Goal: Information Seeking & Learning: Learn about a topic

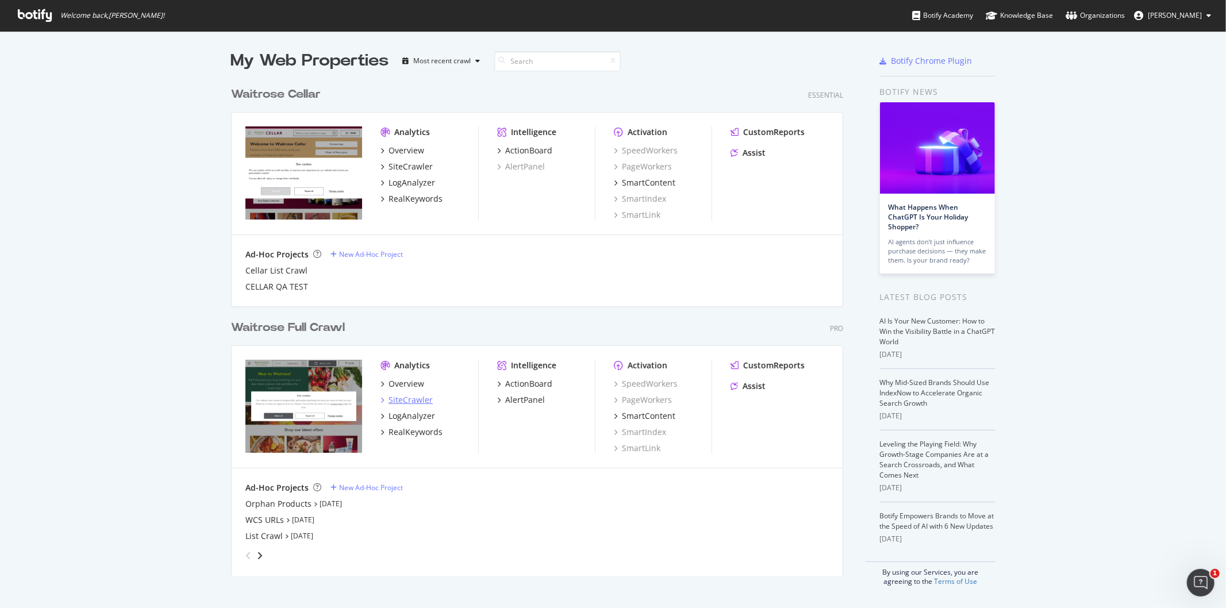
click at [405, 397] on div "SiteCrawler" at bounding box center [411, 399] width 44 height 11
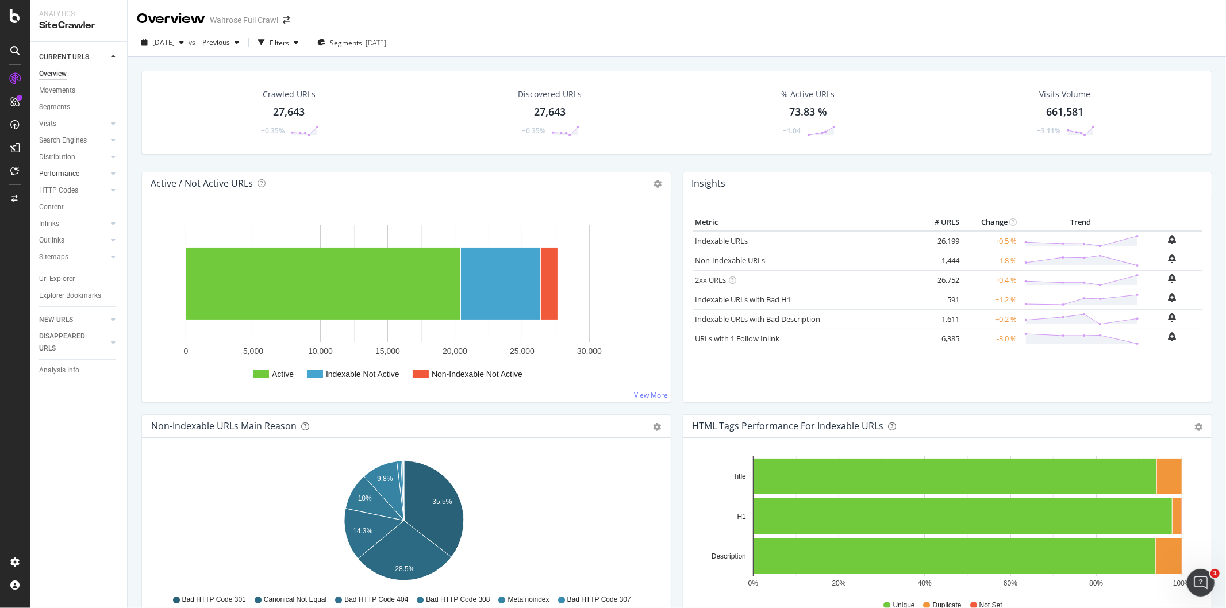
click at [80, 176] on link "Performance" at bounding box center [73, 174] width 68 height 12
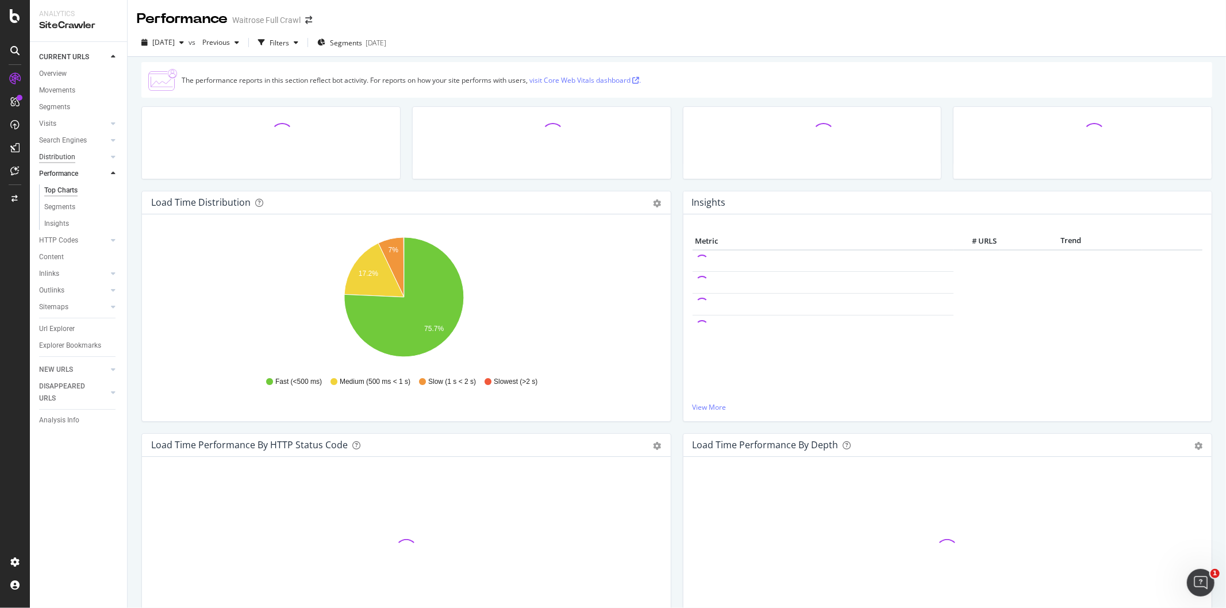
click at [67, 154] on div "Distribution" at bounding box center [57, 157] width 36 height 12
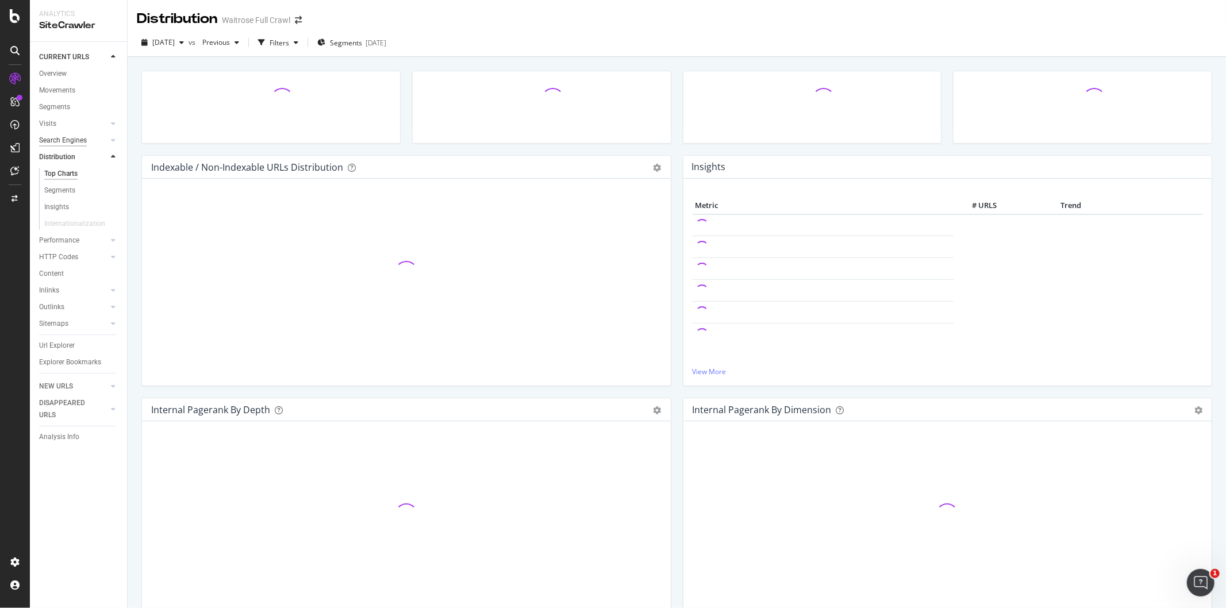
click at [86, 141] on div "Search Engines" at bounding box center [63, 140] width 48 height 12
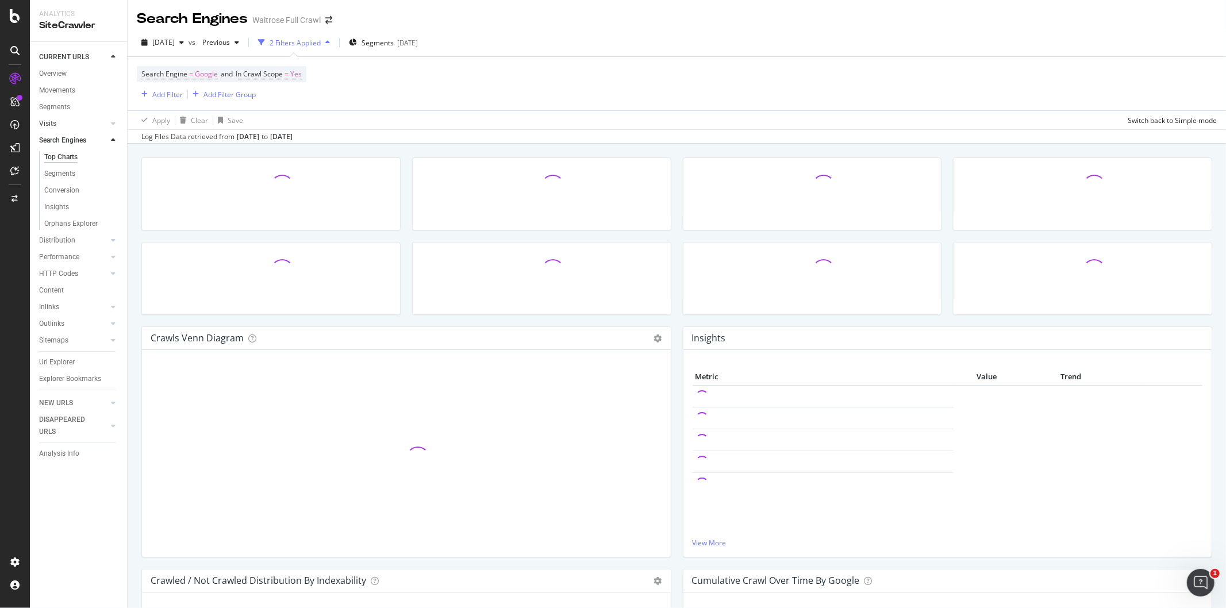
click at [102, 121] on div at bounding box center [101, 123] width 11 height 11
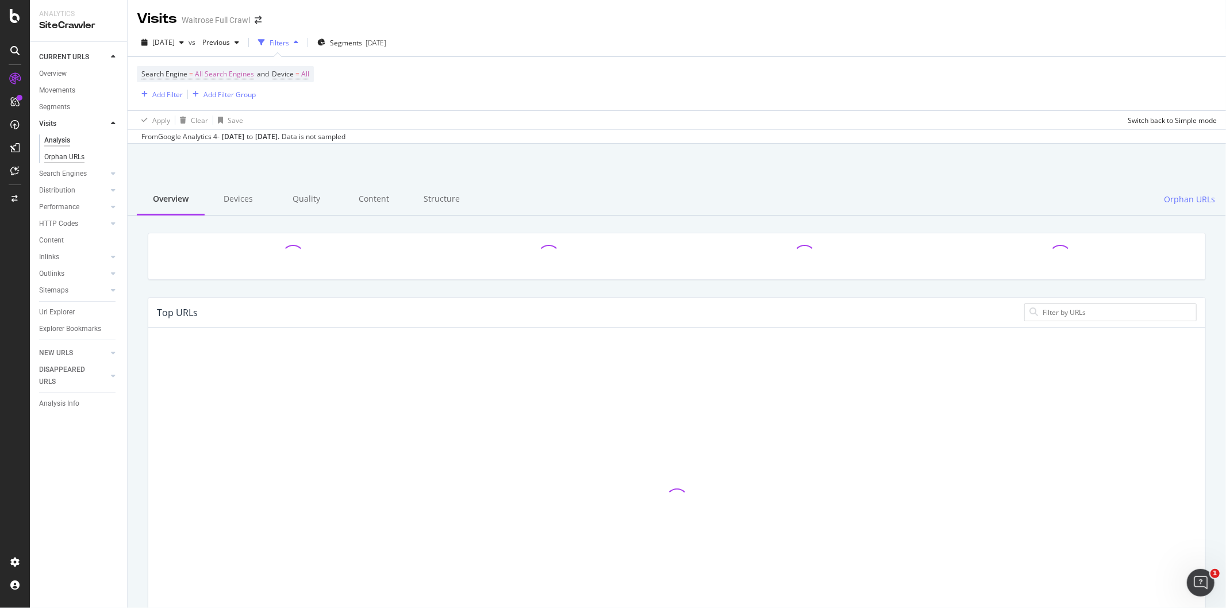
click at [66, 151] on div "Orphan URLs" at bounding box center [64, 157] width 40 height 12
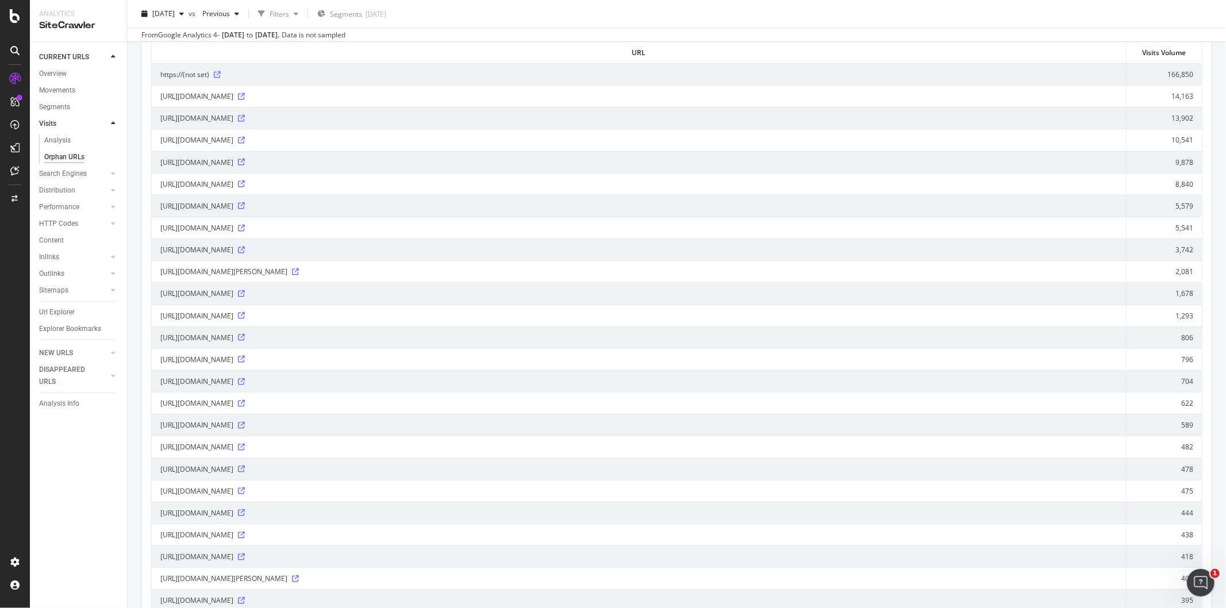
scroll to position [128, 0]
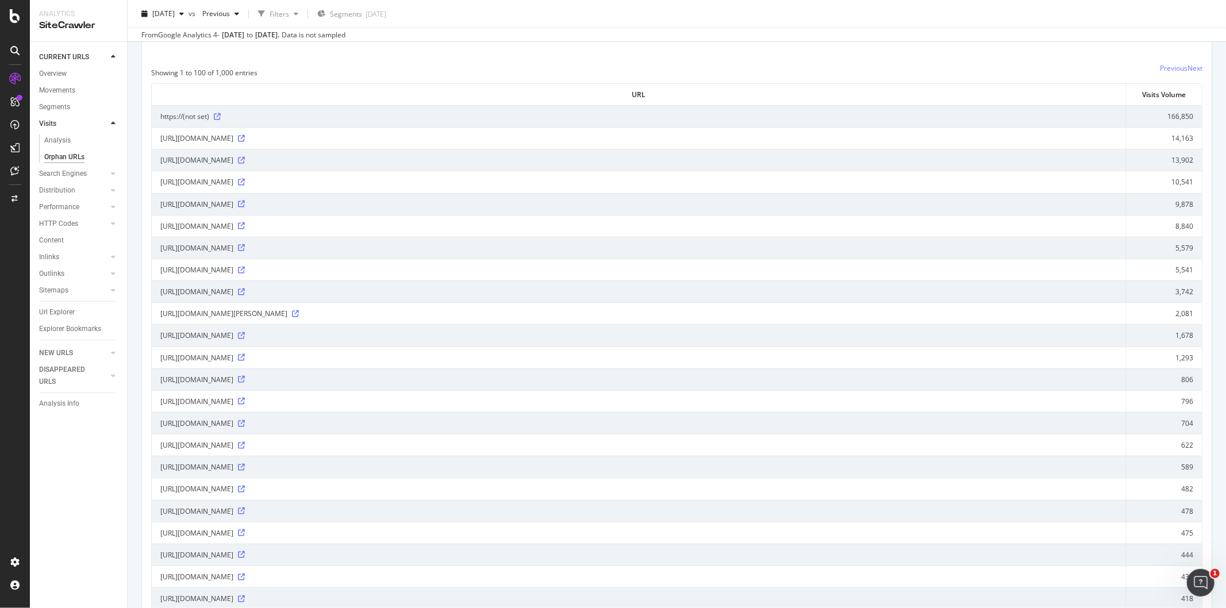
drag, startPoint x: 66, startPoint y: 253, endPoint x: 84, endPoint y: 253, distance: 19.0
click at [66, 253] on link "Inlinks" at bounding box center [73, 257] width 68 height 12
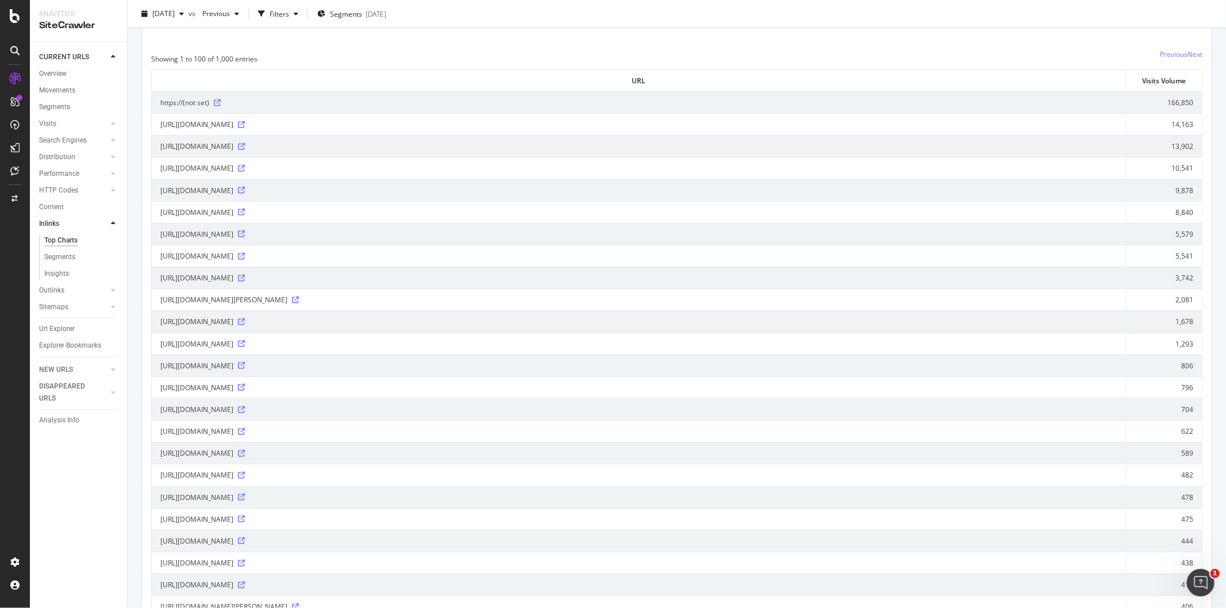
scroll to position [113, 0]
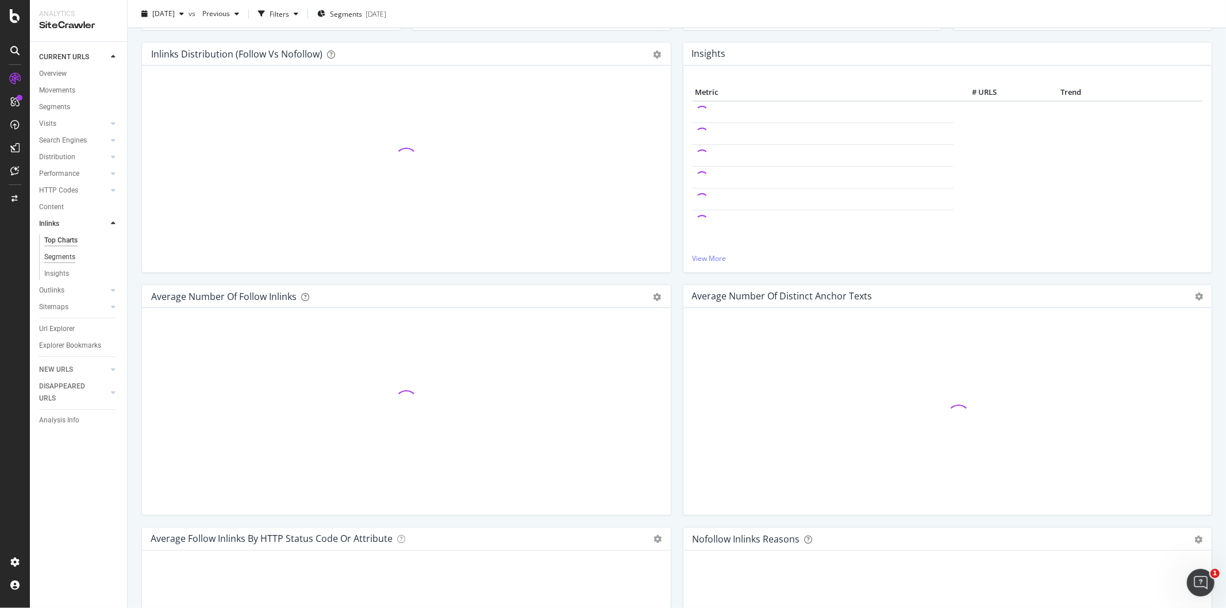
click at [75, 255] on div "Segments" at bounding box center [59, 257] width 31 height 12
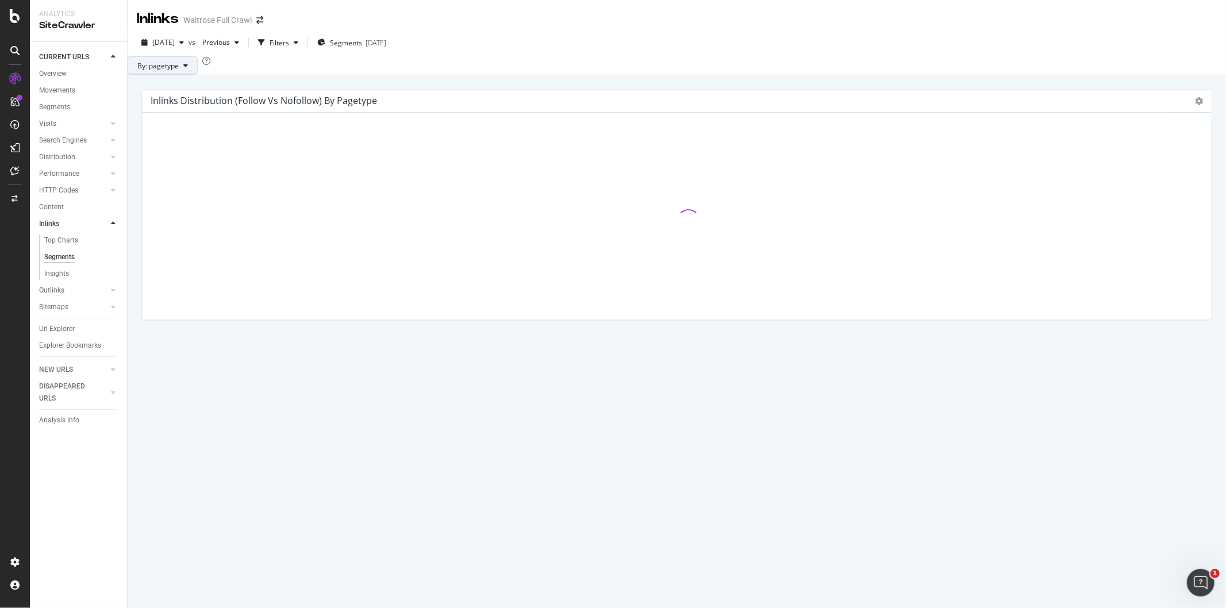
click at [193, 75] on button "By: pagetype" at bounding box center [163, 65] width 70 height 18
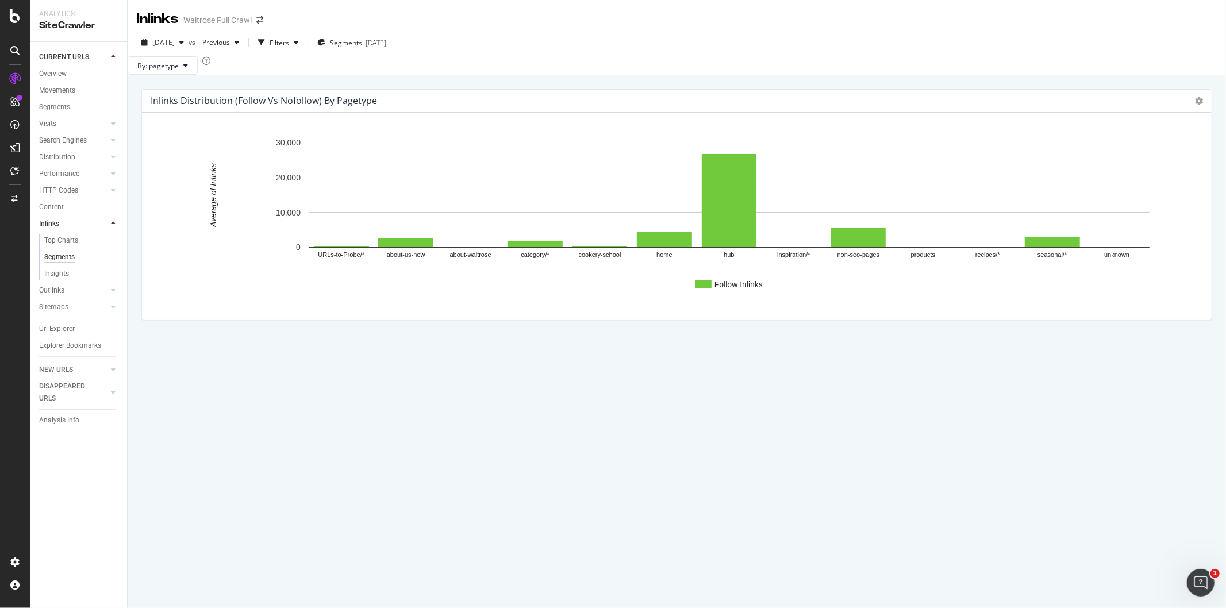
click at [318, 61] on div "By: pagetype" at bounding box center [677, 65] width 1098 height 18
click at [386, 43] on div "[DATE]" at bounding box center [376, 43] width 21 height 10
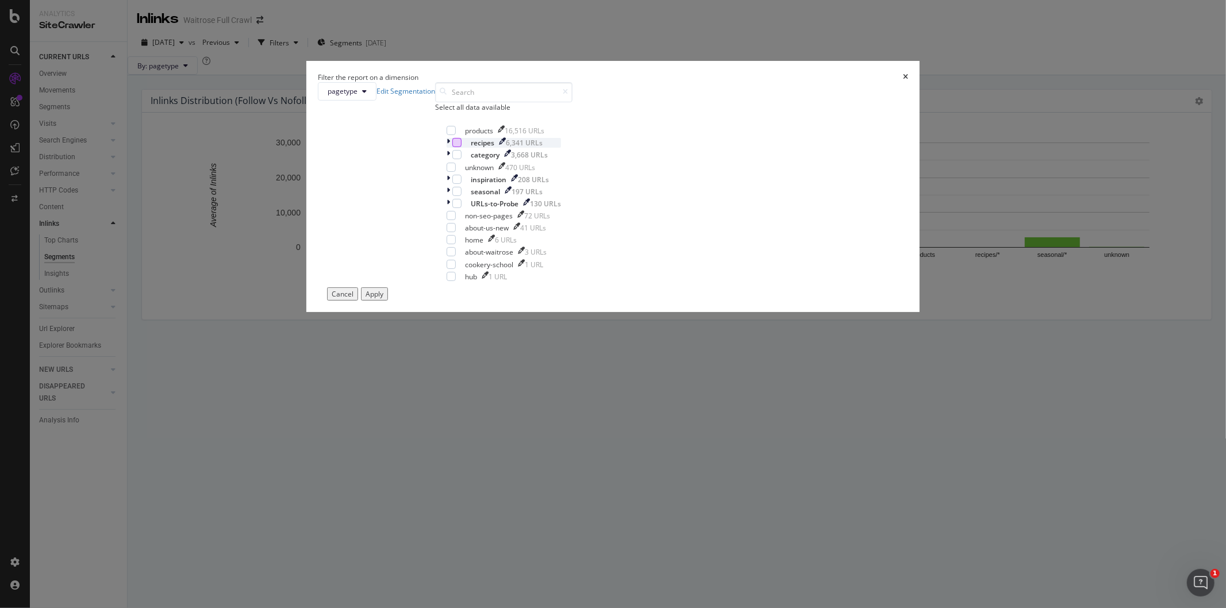
click at [462, 147] on div "modal" at bounding box center [456, 142] width 9 height 9
click at [388, 301] on button "Apply" at bounding box center [374, 293] width 27 height 13
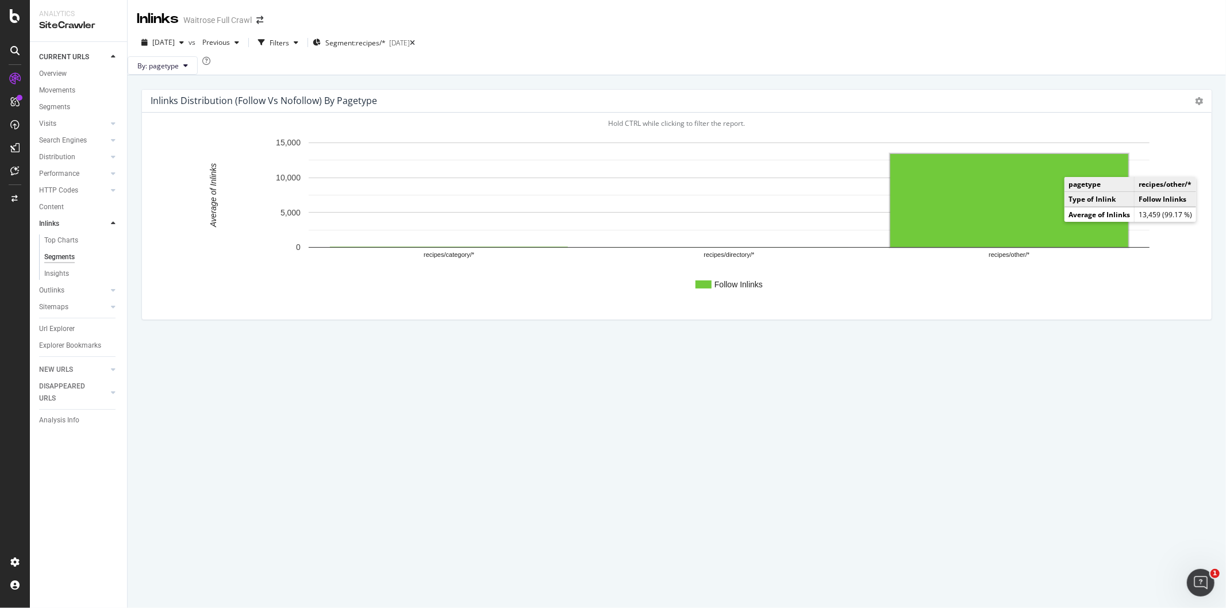
click at [972, 222] on rect "A chart." at bounding box center [1009, 200] width 238 height 93
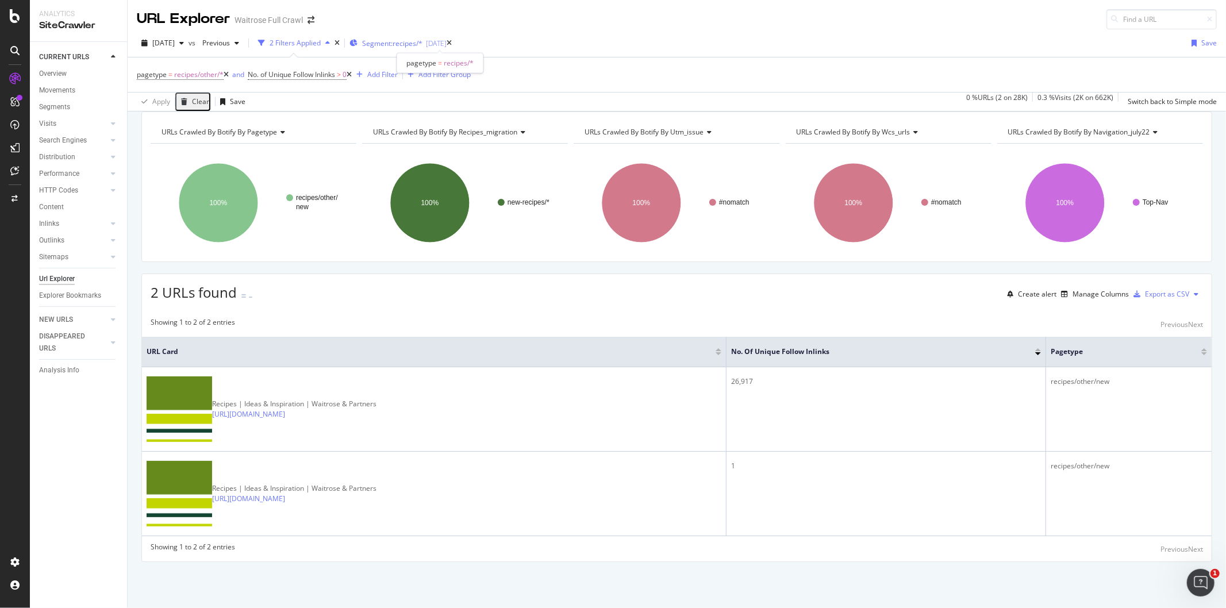
click at [422, 44] on span "Segment: recipes/*" at bounding box center [392, 44] width 60 height 10
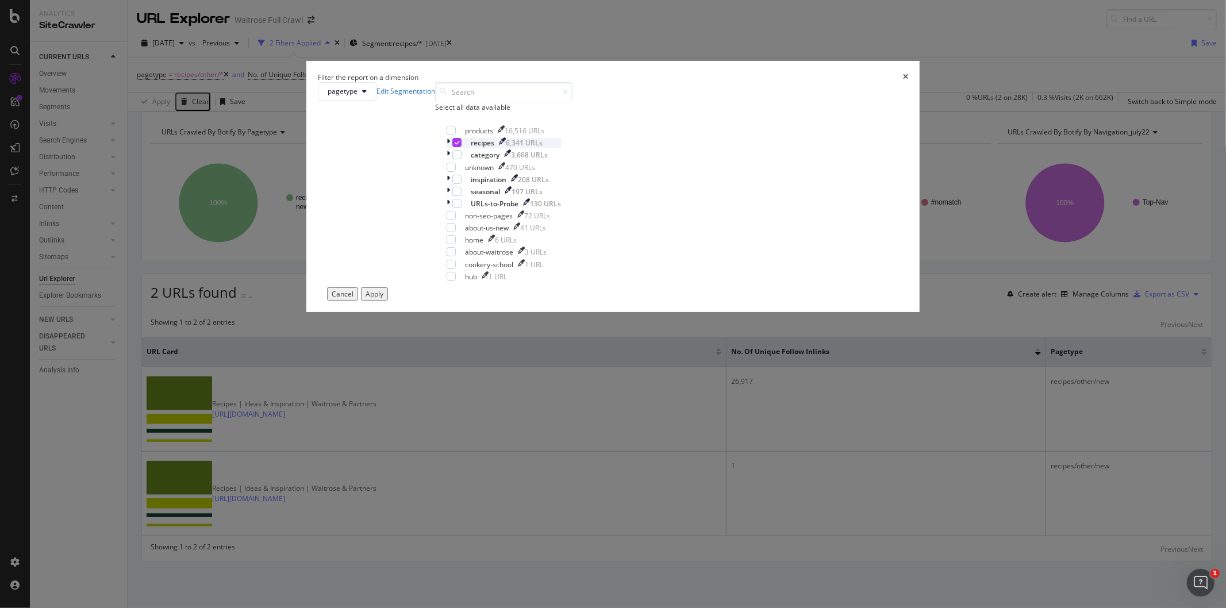
click at [462, 147] on div "modal" at bounding box center [456, 142] width 9 height 9
click at [452, 148] on div "modal" at bounding box center [450, 143] width 6 height 10
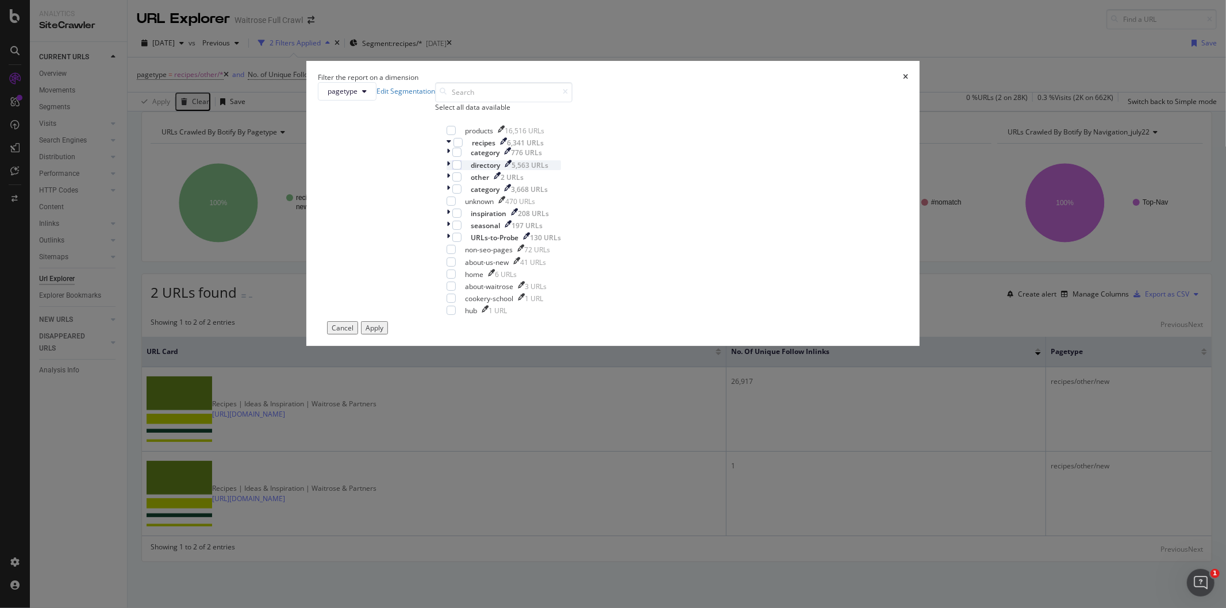
scroll to position [7, 0]
click at [452, 157] on div "modal" at bounding box center [450, 153] width 6 height 10
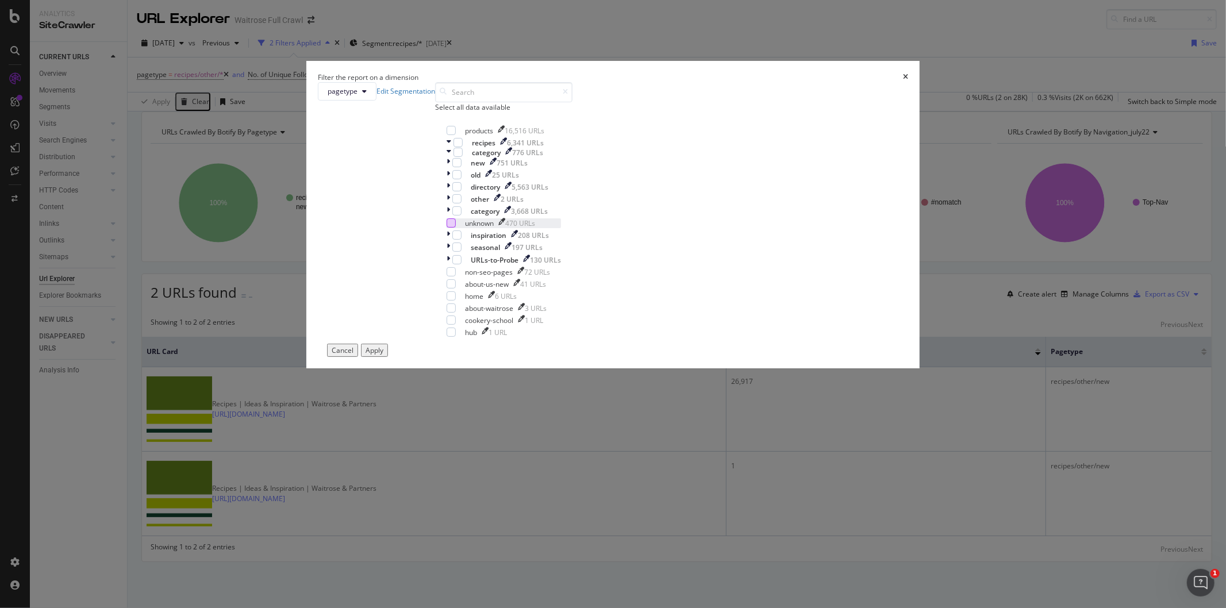
scroll to position [0, 0]
click at [463, 147] on div "modal" at bounding box center [457, 142] width 9 height 9
click at [460, 202] on icon "modal" at bounding box center [457, 199] width 5 height 6
click at [460, 178] on icon "modal" at bounding box center [457, 175] width 5 height 6
click at [460, 166] on icon "modal" at bounding box center [457, 163] width 5 height 6
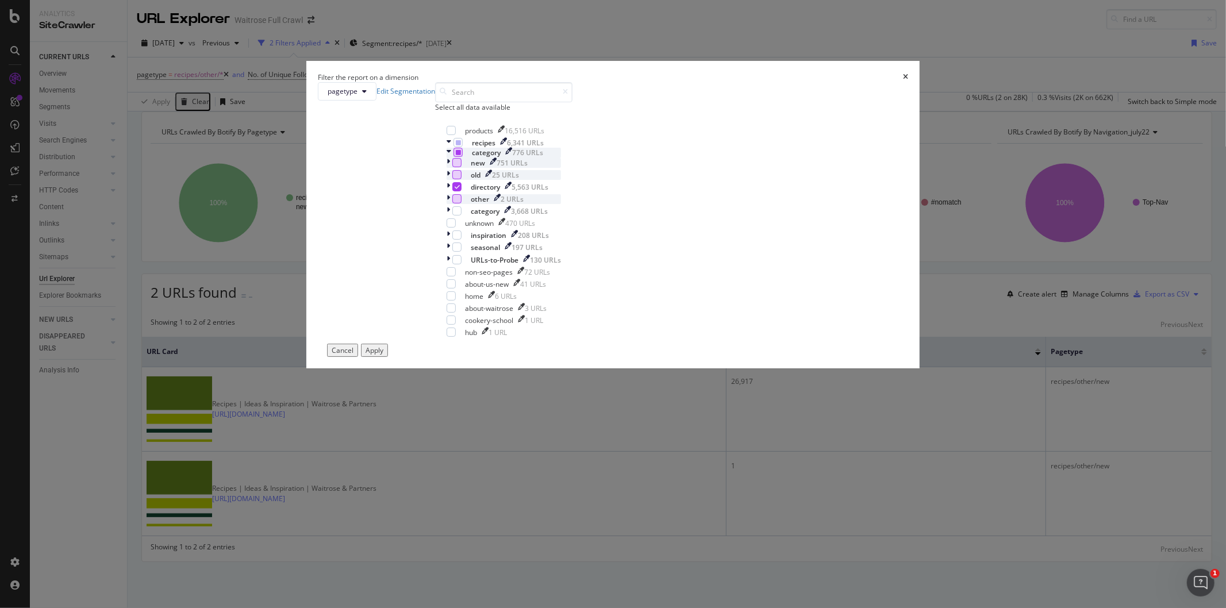
click at [461, 155] on icon "modal" at bounding box center [458, 152] width 5 height 6
click at [460, 178] on icon "modal" at bounding box center [457, 175] width 5 height 6
click at [460, 166] on icon "modal" at bounding box center [457, 163] width 5 height 6
click at [461, 155] on icon "modal" at bounding box center [458, 152] width 5 height 6
click at [463, 157] on div "modal" at bounding box center [457, 152] width 9 height 9
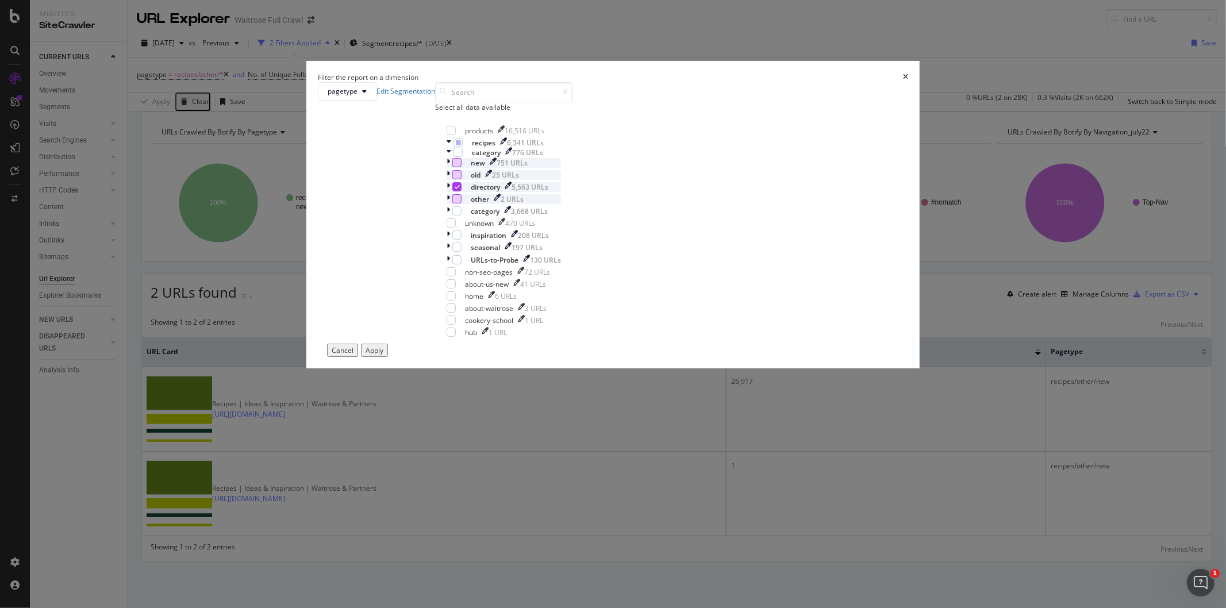
click at [450, 192] on icon "modal" at bounding box center [448, 187] width 3 height 10
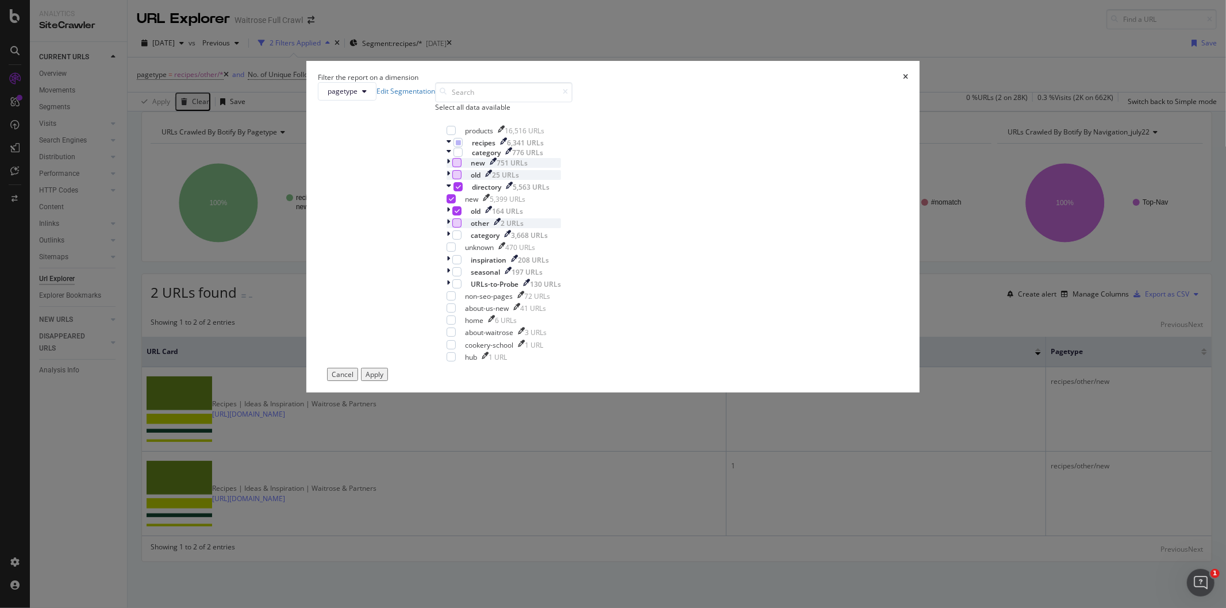
click at [383, 379] on div "Apply" at bounding box center [375, 375] width 18 height 10
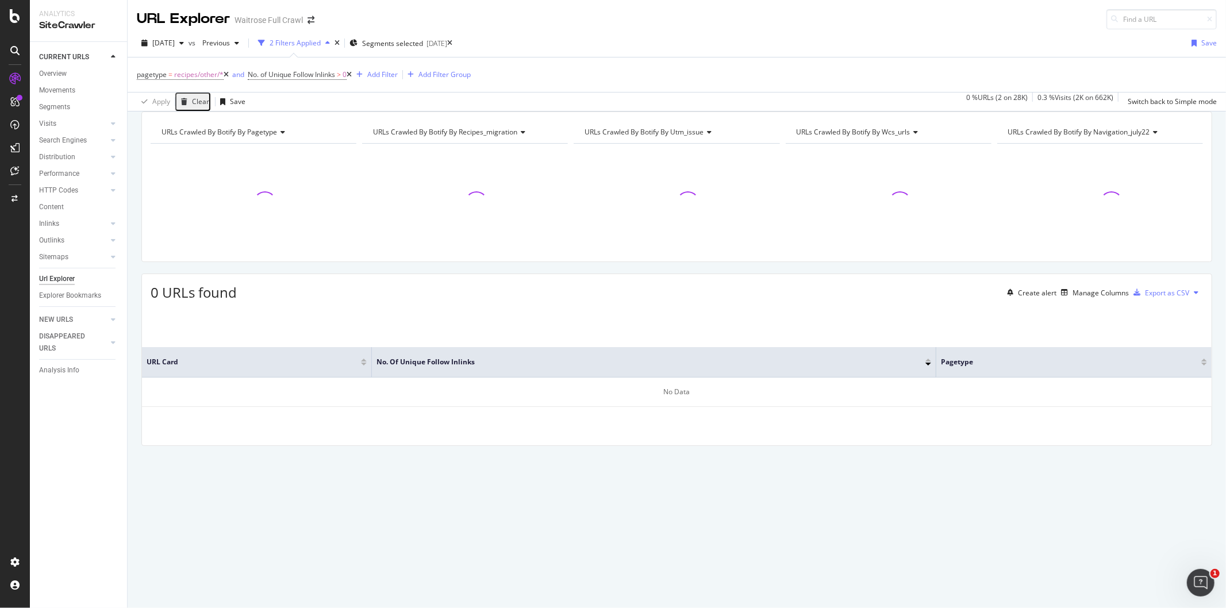
click at [225, 78] on icon at bounding box center [226, 74] width 5 height 7
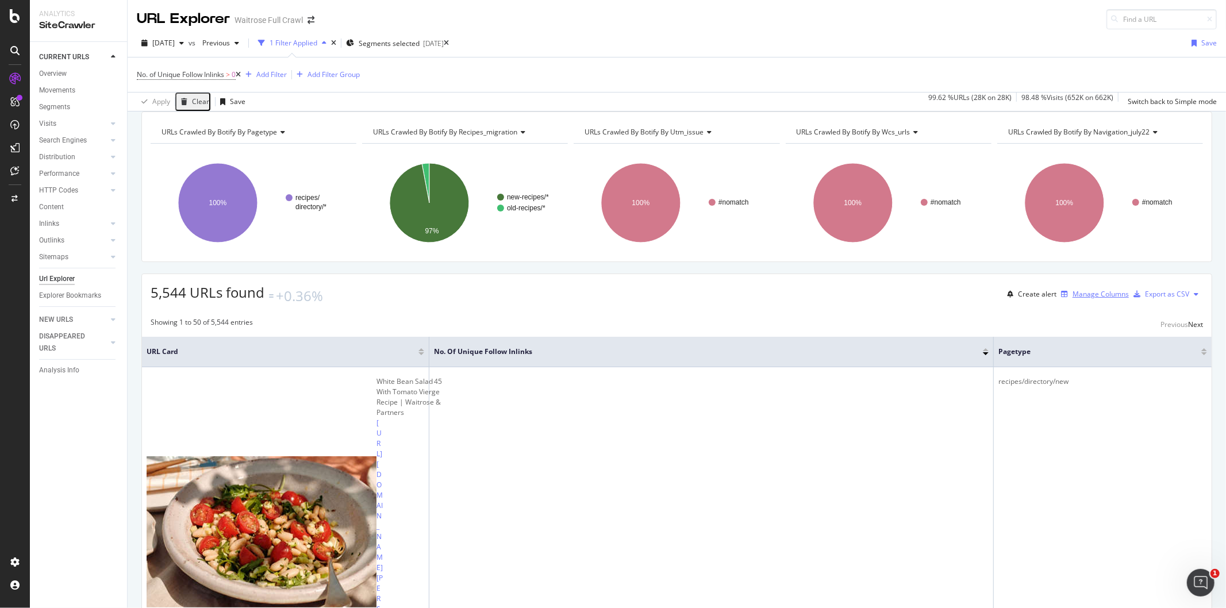
click at [1081, 299] on div "Manage Columns" at bounding box center [1100, 294] width 56 height 10
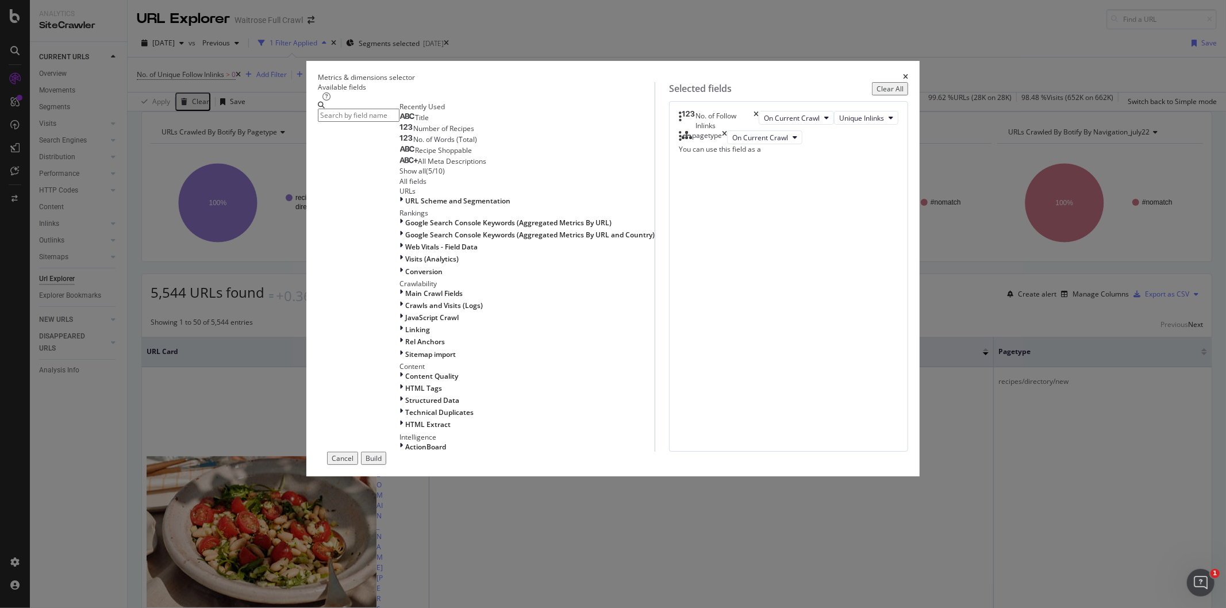
click at [903, 80] on icon "times" at bounding box center [905, 77] width 5 height 7
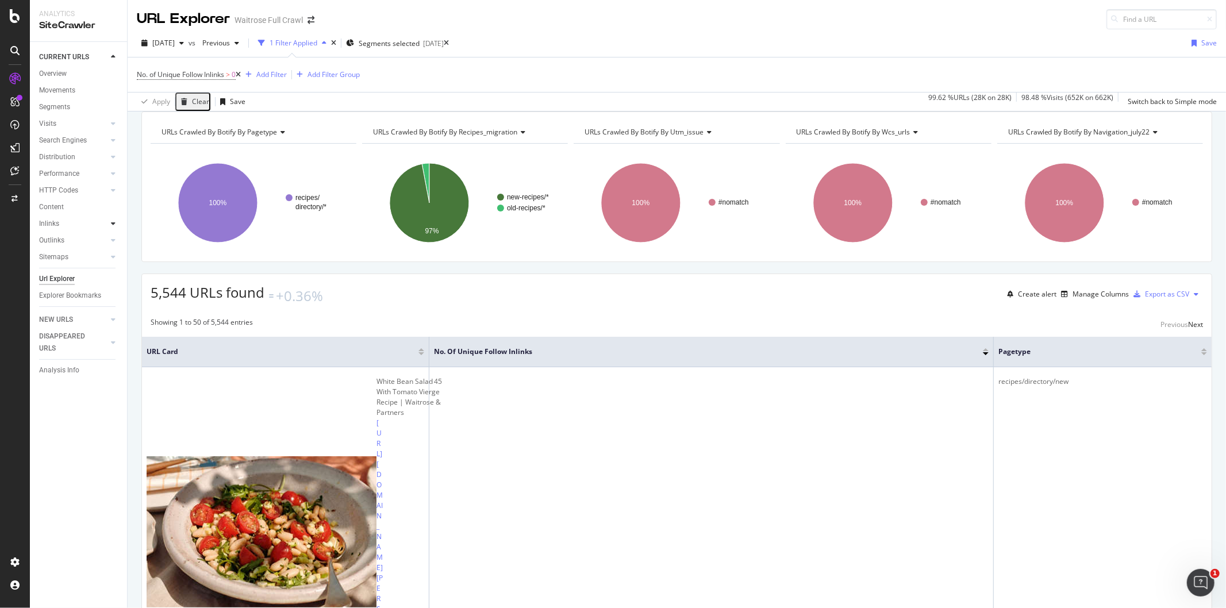
click at [111, 221] on icon at bounding box center [113, 223] width 5 height 7
drag, startPoint x: 56, startPoint y: 234, endPoint x: 77, endPoint y: 234, distance: 21.3
click at [56, 234] on div "Top Charts" at bounding box center [61, 240] width 34 height 12
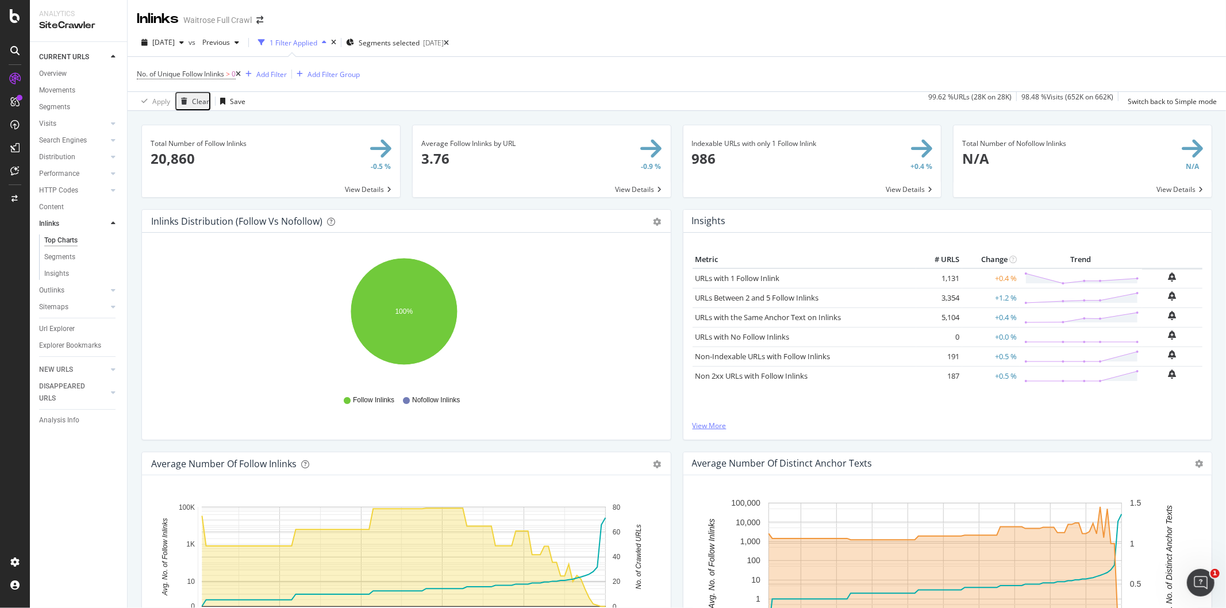
click at [704, 422] on link "View More" at bounding box center [948, 426] width 510 height 10
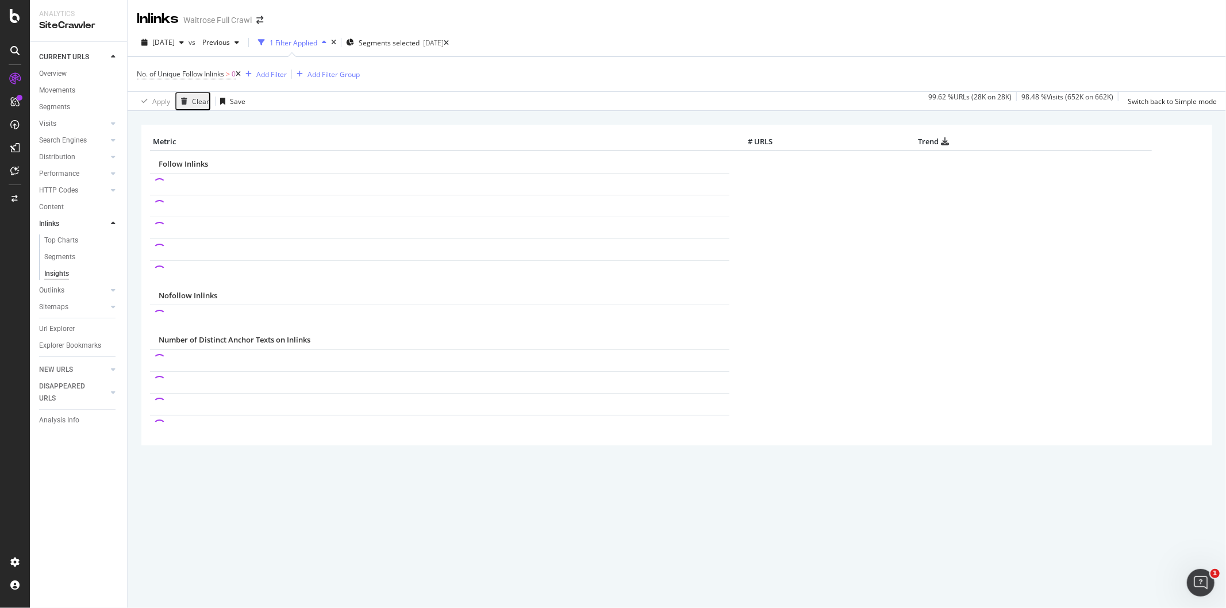
click at [241, 71] on icon at bounding box center [238, 74] width 5 height 7
click at [71, 242] on div "Top Charts" at bounding box center [61, 240] width 34 height 12
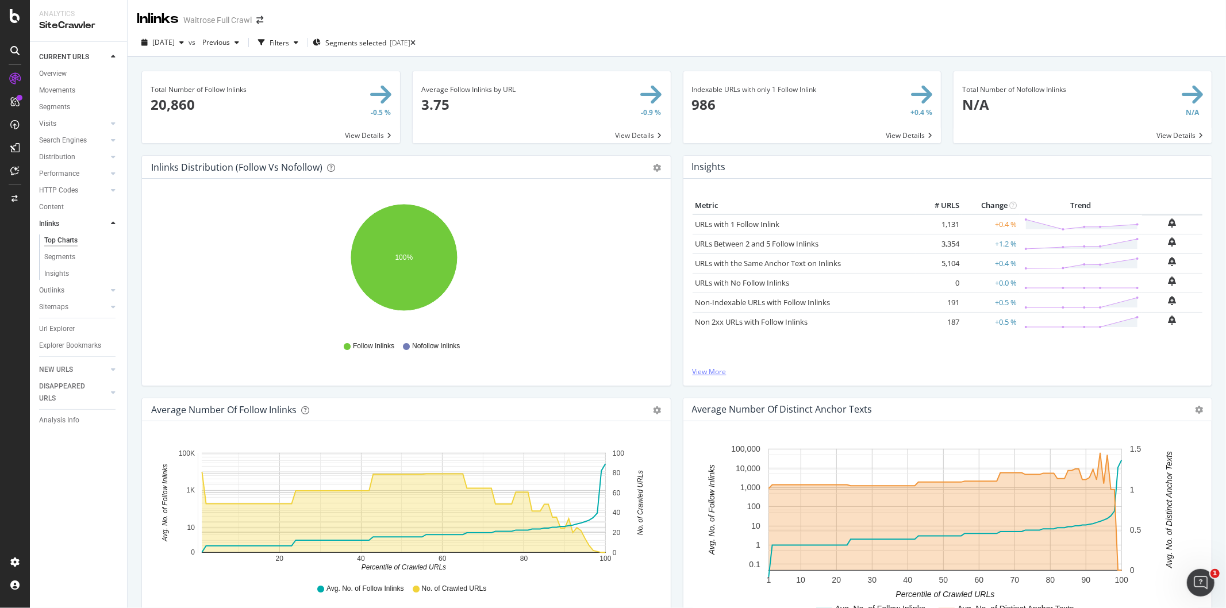
click at [713, 369] on link "View More" at bounding box center [948, 372] width 510 height 10
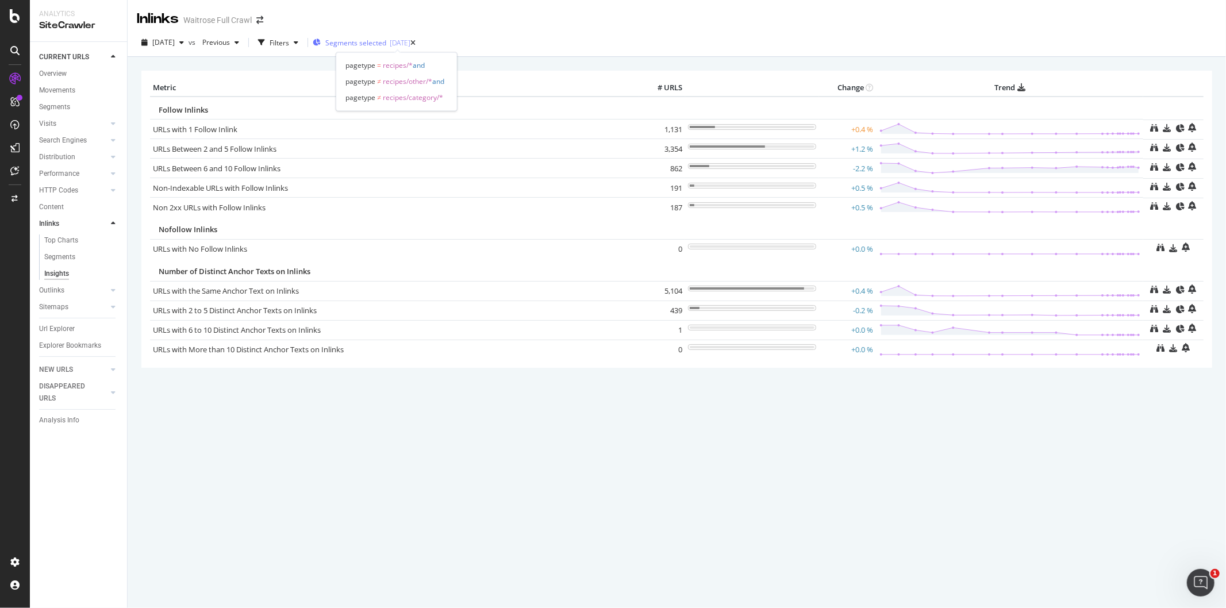
click at [357, 41] on span "Segments selected" at bounding box center [355, 43] width 61 height 10
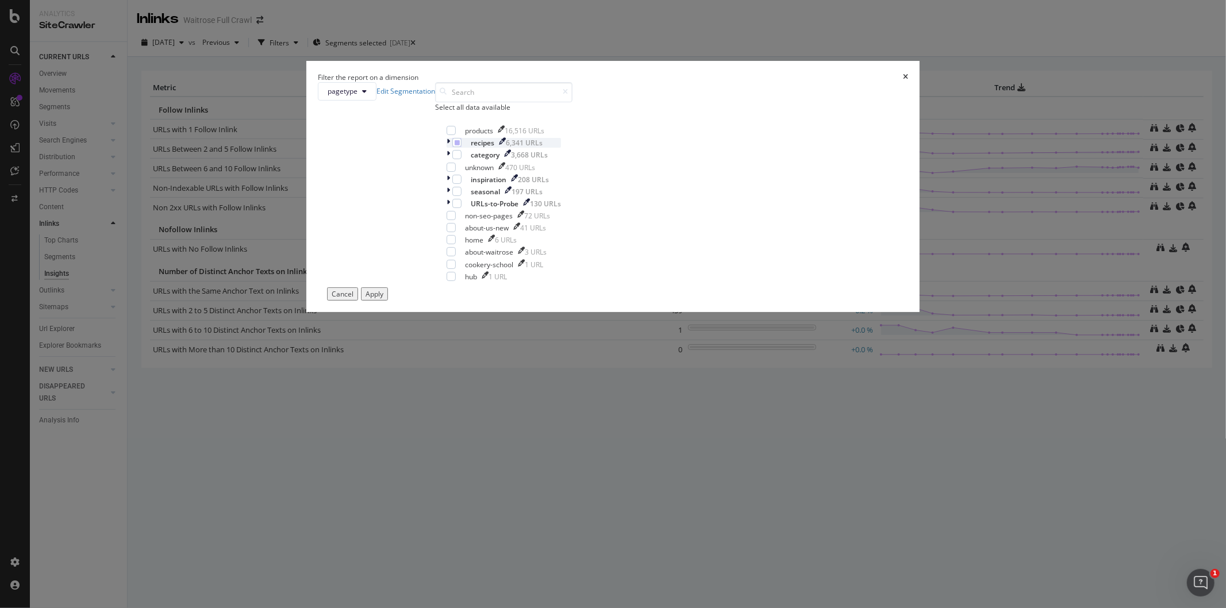
click at [452, 148] on div "modal" at bounding box center [450, 143] width 6 height 10
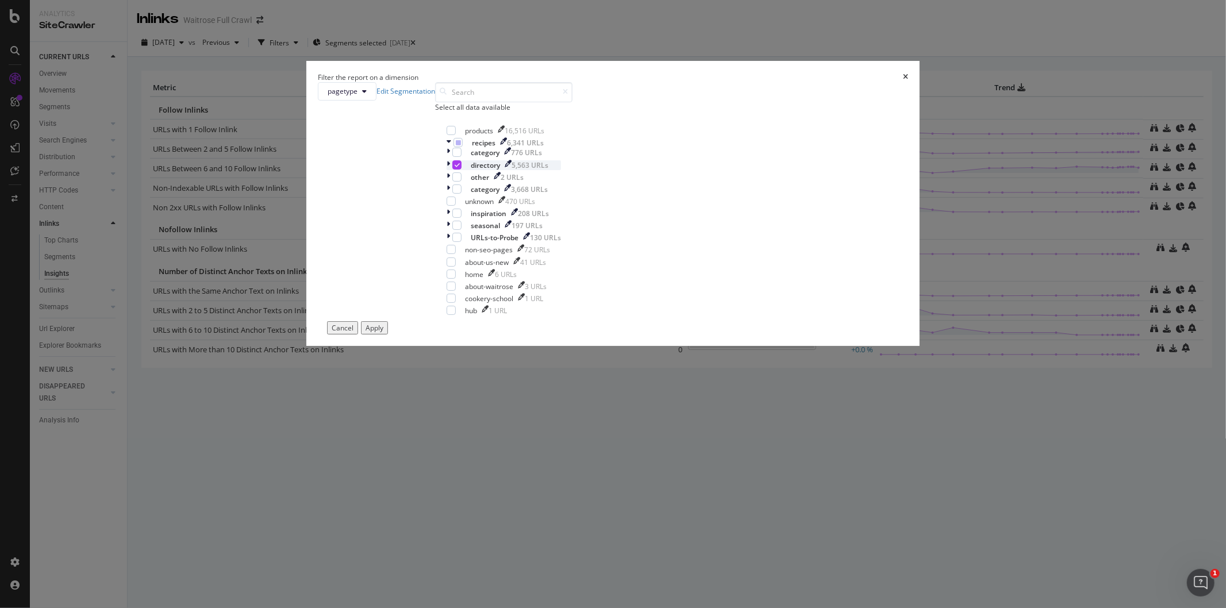
click at [450, 170] on icon "modal" at bounding box center [448, 165] width 3 height 10
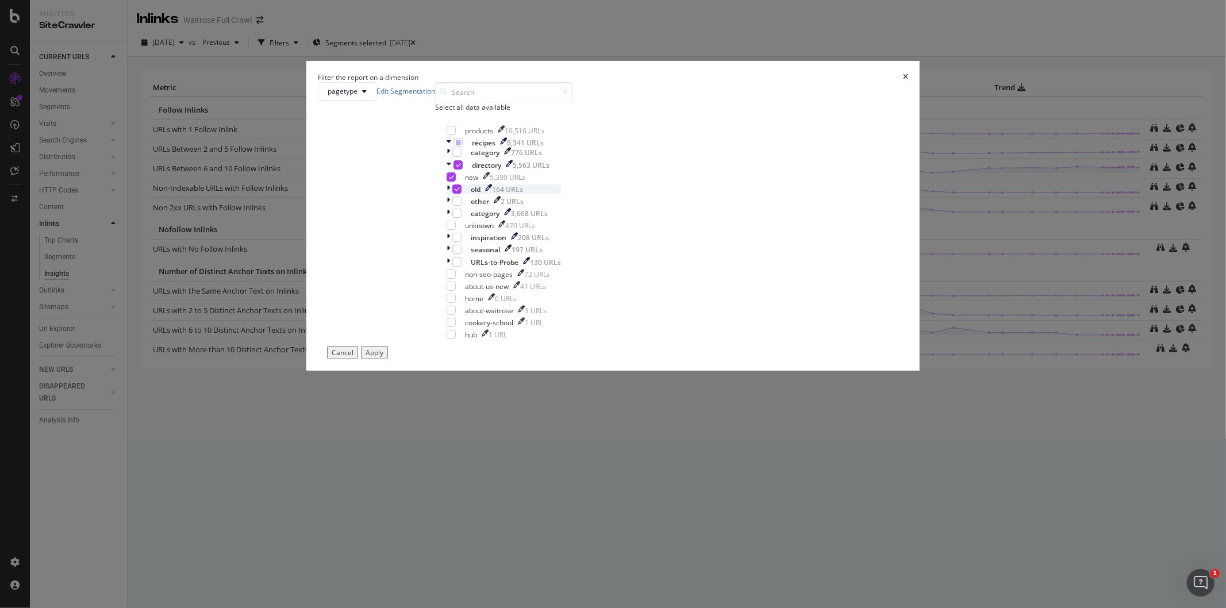
click at [460, 192] on icon "modal" at bounding box center [457, 189] width 5 height 6
click at [383, 357] on div "Apply" at bounding box center [375, 353] width 18 height 10
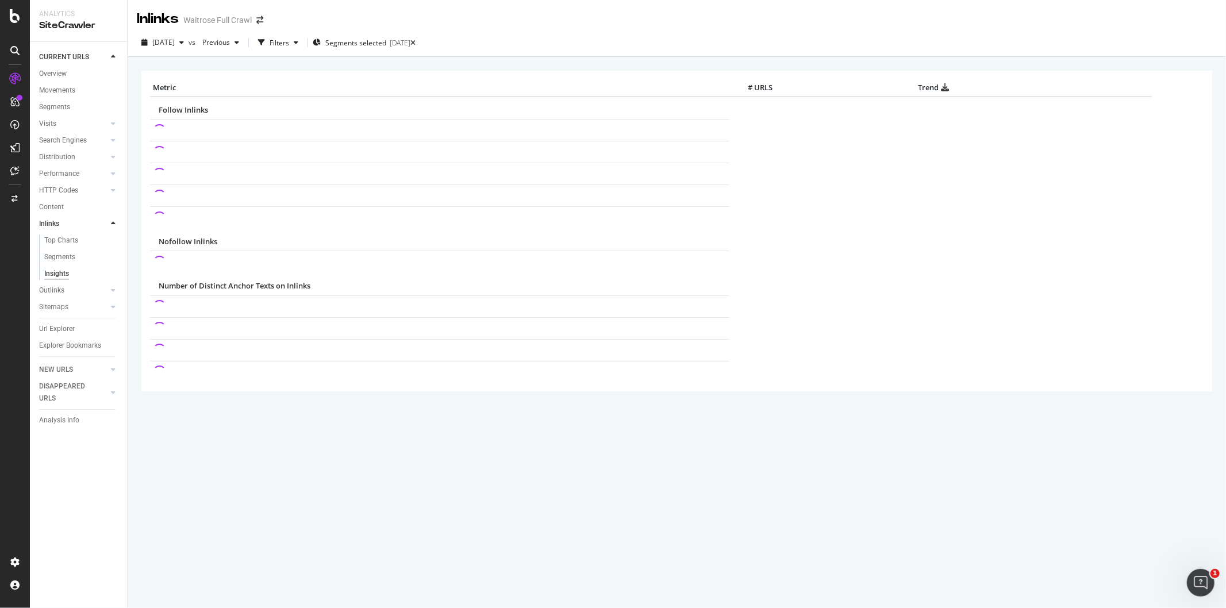
click at [491, 489] on div "× Metric # URLS Trend Follow Inlinks Nofollow Inlinks Number of Distinct Anchor…" at bounding box center [677, 332] width 1098 height 551
